Goal: Task Accomplishment & Management: Use online tool/utility

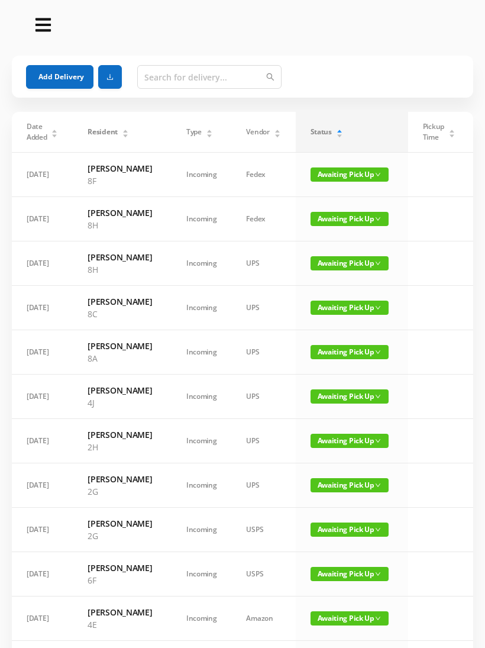
scroll to position [318, 0]
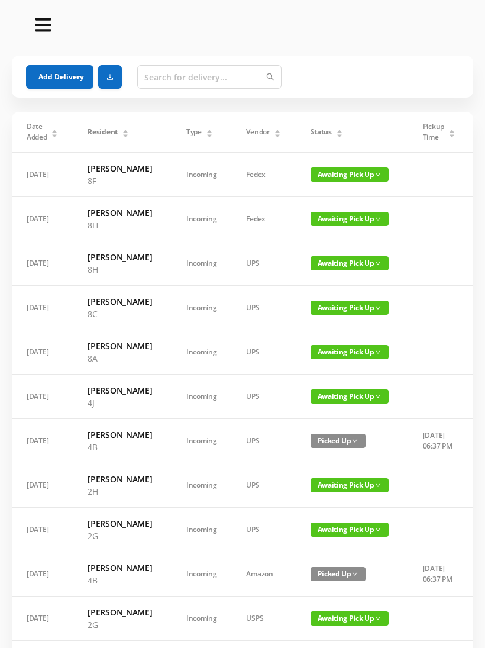
click at [336, 128] on icon "icon: caret-up" at bounding box center [339, 131] width 7 height 7
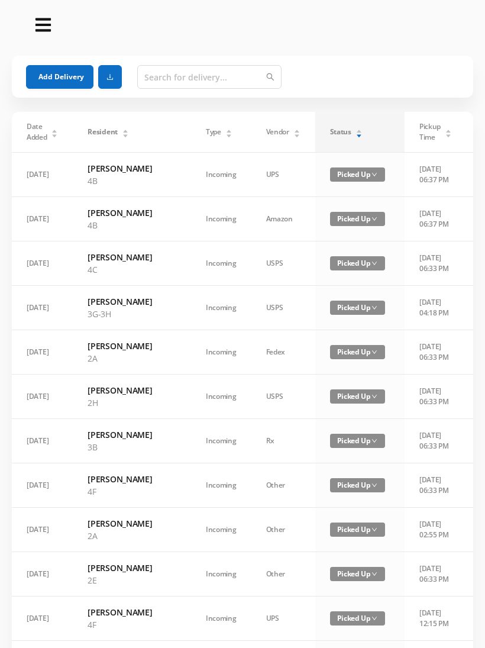
click at [356, 133] on icon "icon: caret-down" at bounding box center [359, 136] width 7 height 7
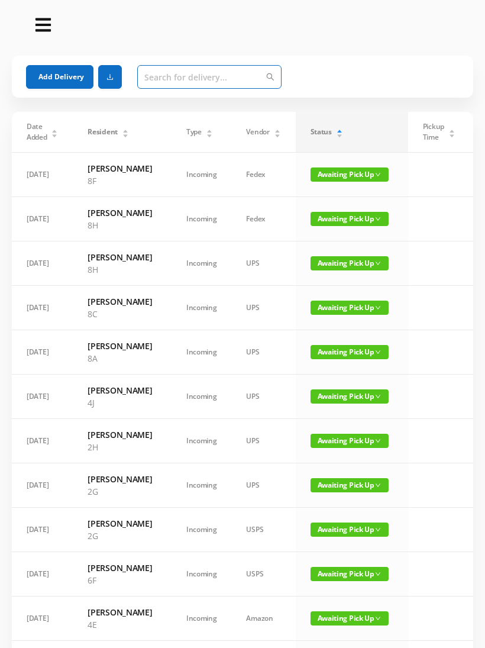
click at [236, 76] on input "text" at bounding box center [209, 77] width 144 height 24
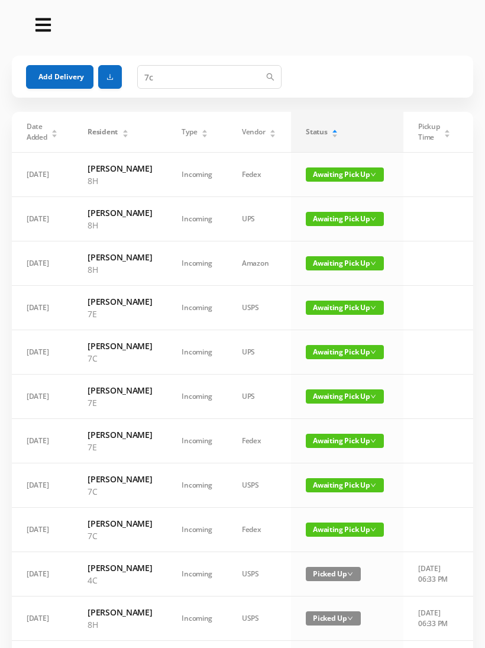
click at [339, 131] on div "Status" at bounding box center [322, 132] width 33 height 11
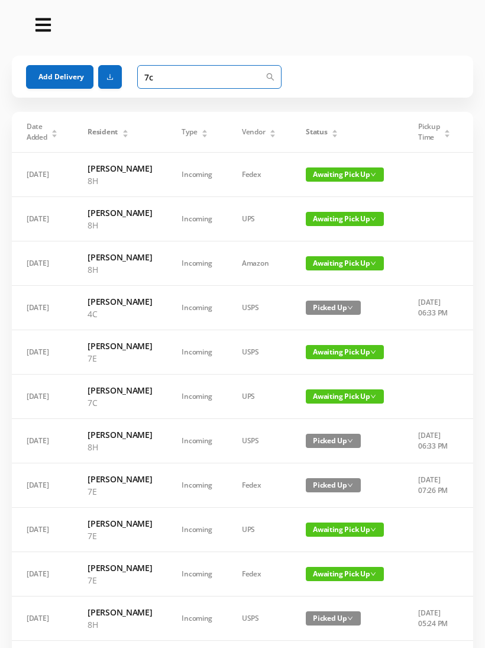
click at [229, 72] on input "7c" at bounding box center [209, 77] width 144 height 24
click at [275, 74] on input "7c" at bounding box center [209, 77] width 144 height 24
click at [266, 73] on icon "icon: search" at bounding box center [270, 77] width 8 height 8
click at [310, 69] on div "Add Delivery 7c" at bounding box center [242, 77] width 433 height 24
click at [236, 83] on input "7c" at bounding box center [209, 77] width 144 height 24
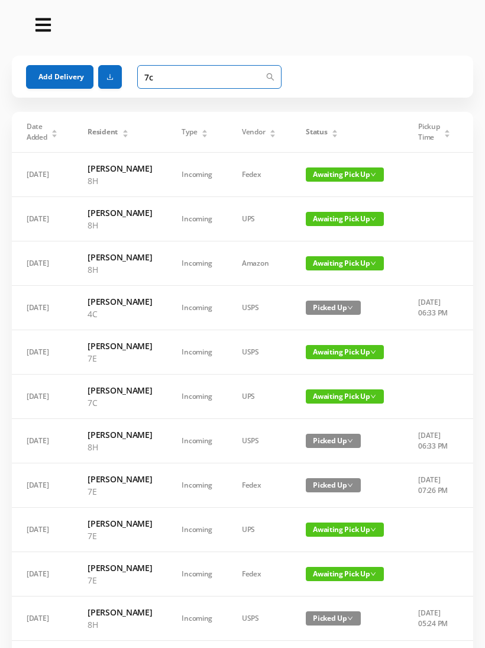
type input "7"
type input "7C"
click at [337, 134] on div "Status" at bounding box center [322, 132] width 33 height 11
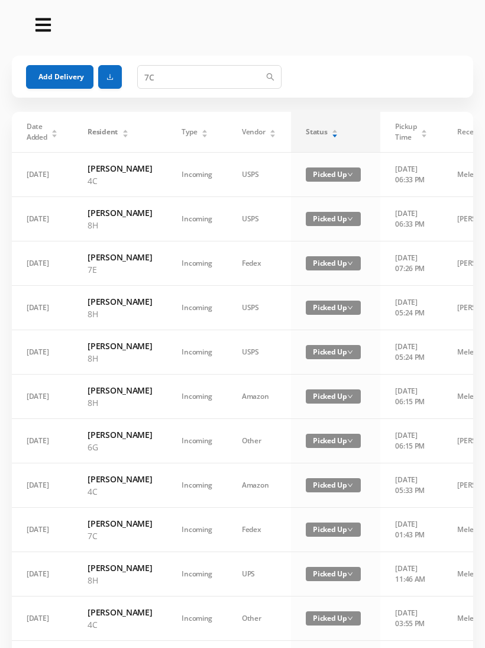
click at [331, 134] on div "Status" at bounding box center [322, 132] width 33 height 11
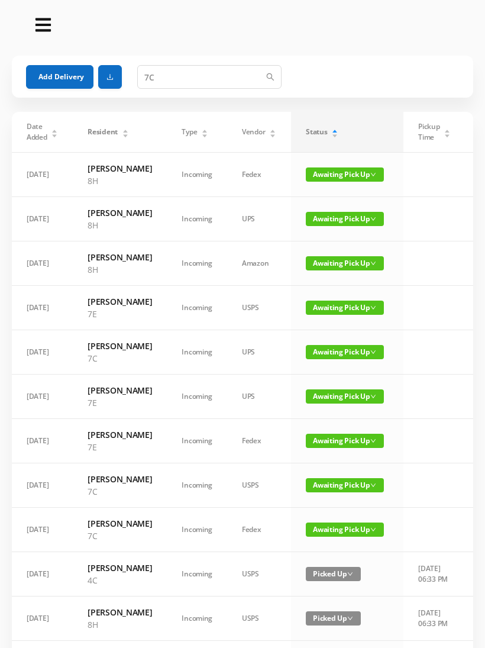
click at [331, 359] on span "Awaiting Pick Up" at bounding box center [345, 352] width 78 height 14
click at [323, 447] on link "Picked Up" at bounding box center [327, 449] width 77 height 19
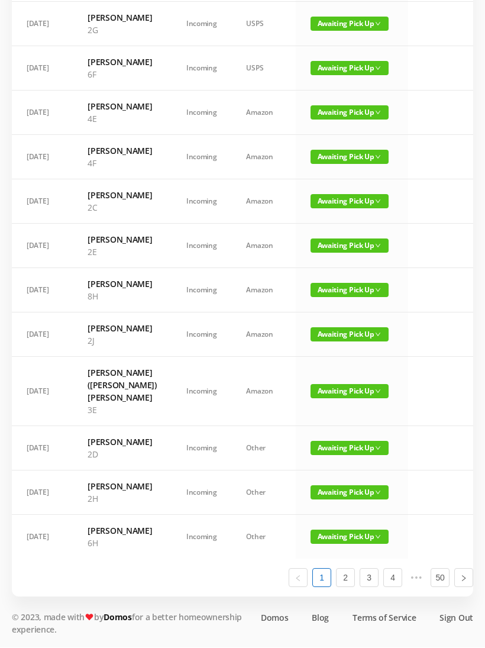
scroll to position [683, 0]
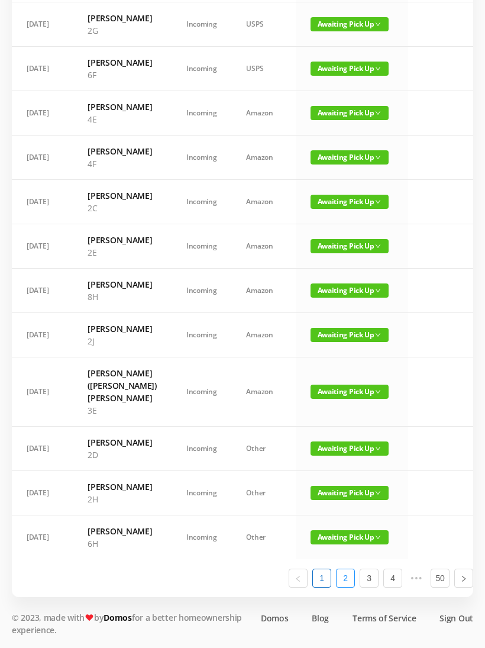
click at [353, 587] on link "2" at bounding box center [346, 578] width 18 height 18
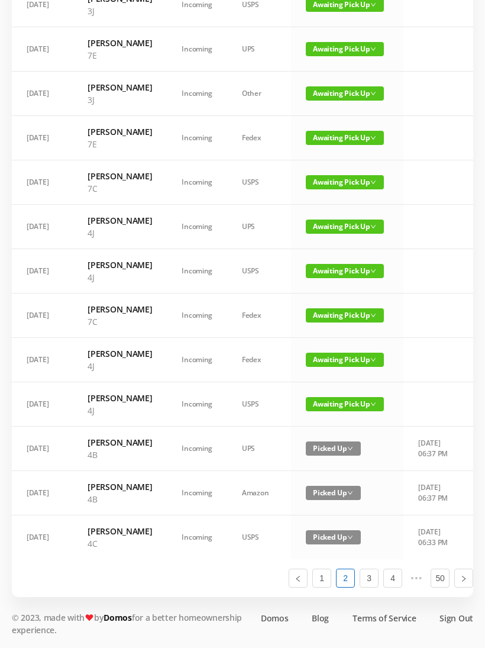
click at [343, 308] on span "Awaiting Pick Up" at bounding box center [345, 315] width 78 height 14
click at [328, 485] on link "Picked Up" at bounding box center [337, 494] width 77 height 19
click at [337, 160] on td "Awaiting Pick Up" at bounding box center [347, 182] width 112 height 44
click at [343, 175] on span "Awaiting Pick Up" at bounding box center [345, 182] width 78 height 14
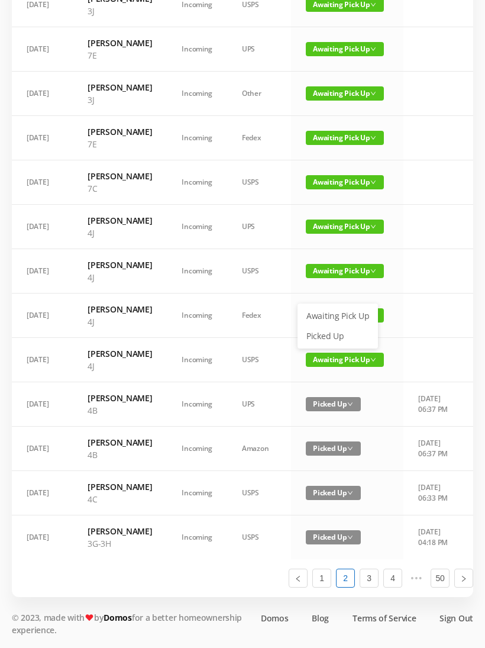
click at [334, 327] on link "Picked Up" at bounding box center [337, 336] width 77 height 19
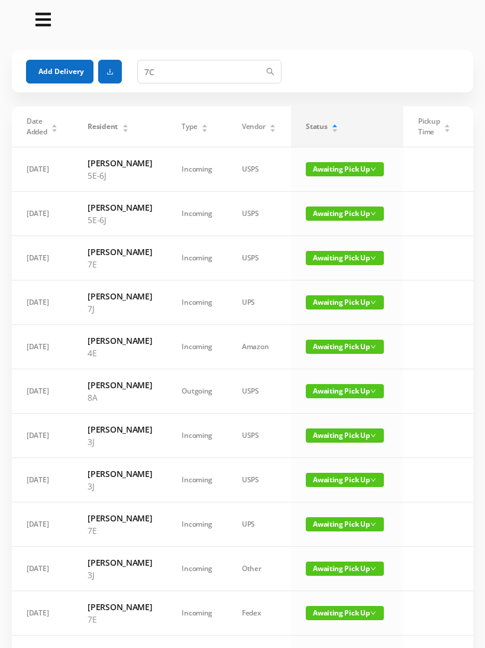
scroll to position [0, 0]
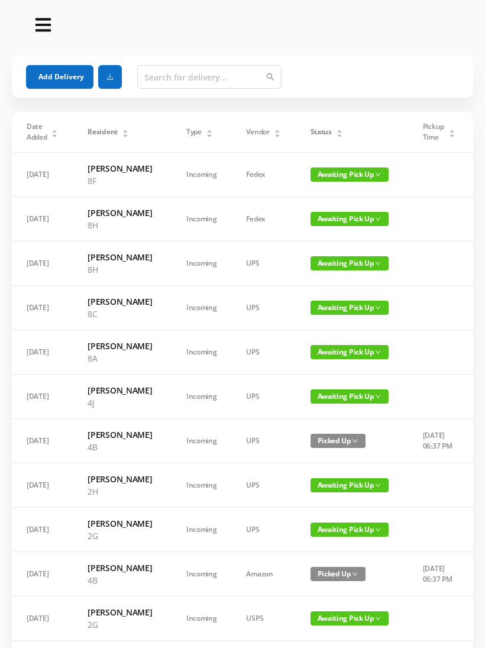
click at [337, 130] on div "Status" at bounding box center [327, 132] width 33 height 11
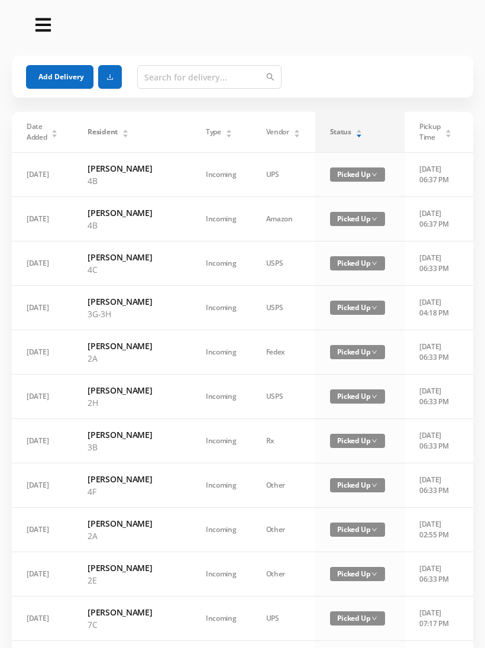
click at [332, 134] on div "Status" at bounding box center [346, 132] width 33 height 11
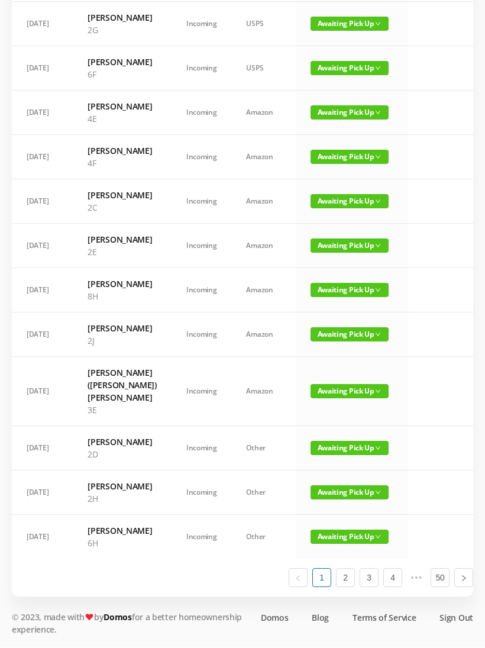
scroll to position [678, 0]
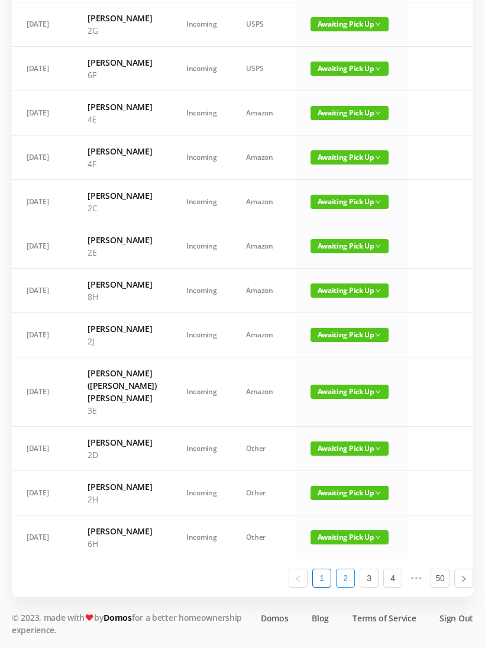
click at [344, 587] on link "2" at bounding box center [346, 578] width 18 height 18
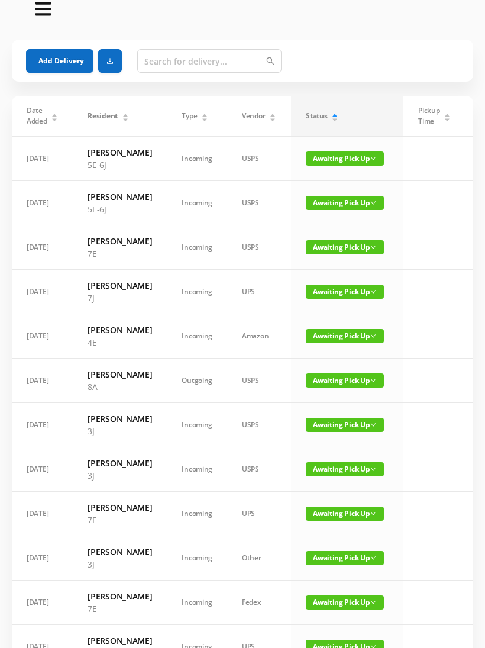
scroll to position [13, 0]
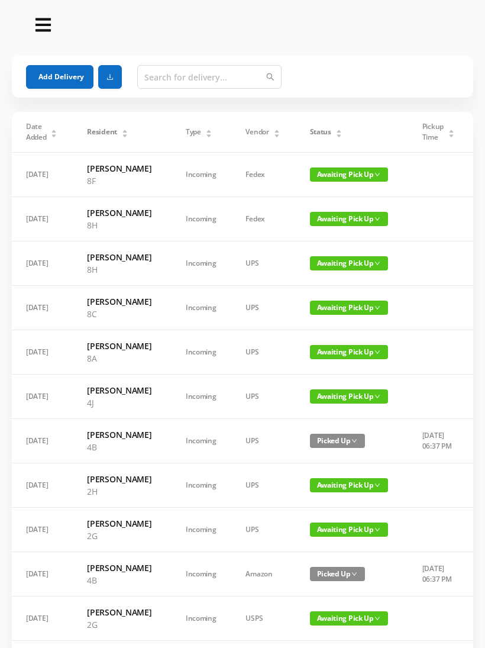
click at [341, 128] on div "Status" at bounding box center [326, 132] width 33 height 11
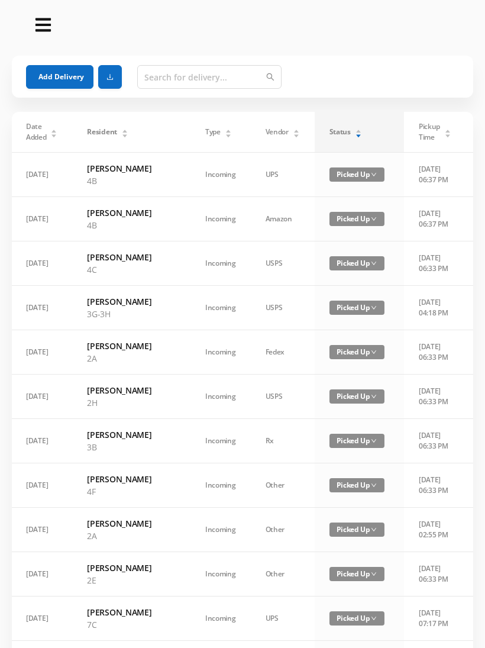
click at [330, 129] on div "Status" at bounding box center [346, 132] width 33 height 11
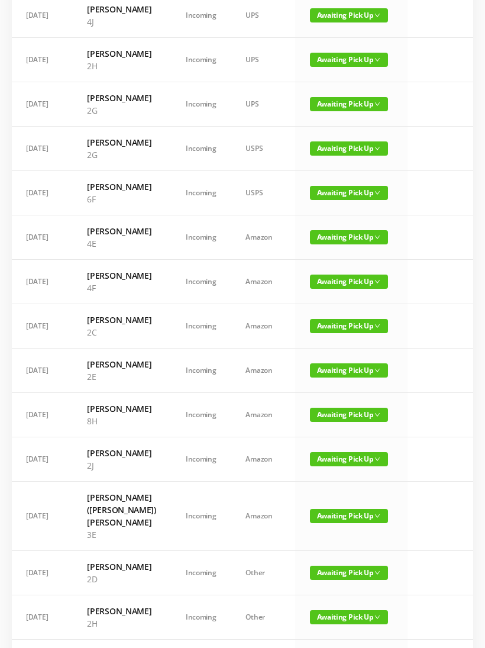
scroll to position [381, 0]
click at [344, 111] on span "Awaiting Pick Up" at bounding box center [349, 104] width 78 height 14
click at [334, 227] on link "Picked Up" at bounding box center [337, 233] width 77 height 19
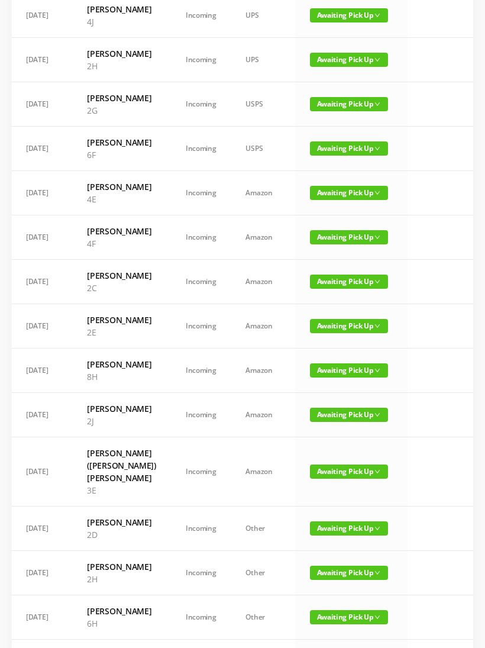
click at [341, 111] on span "Awaiting Pick Up" at bounding box center [349, 104] width 78 height 14
click at [337, 236] on link "Picked Up" at bounding box center [337, 239] width 77 height 19
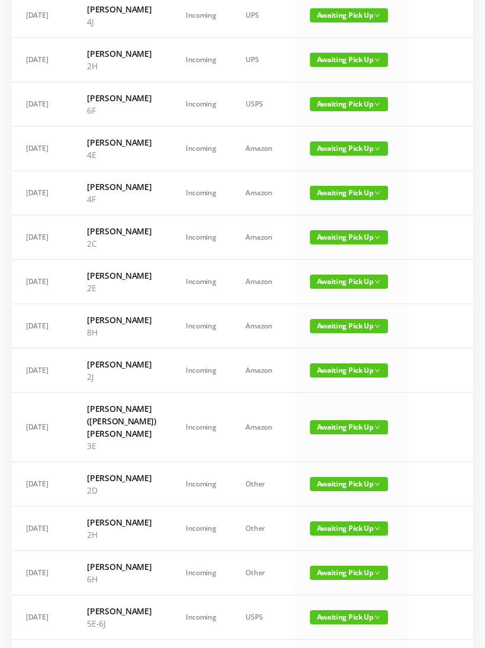
click at [330, 111] on span "Awaiting Pick Up" at bounding box center [349, 104] width 78 height 14
click at [327, 230] on link "Picked Up" at bounding box center [337, 233] width 77 height 19
